Goal: Transaction & Acquisition: Book appointment/travel/reservation

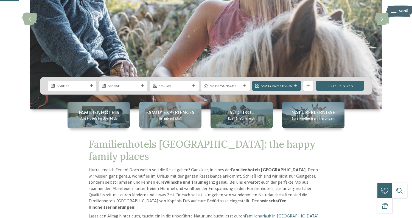
scroll to position [97, 0]
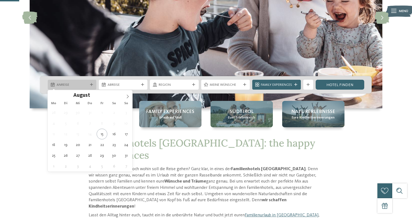
click at [71, 89] on div "Anreise" at bounding box center [72, 85] width 49 height 10
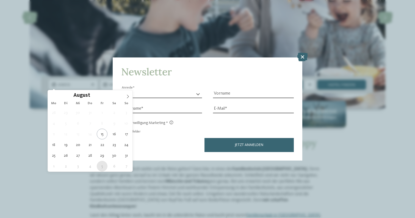
type div "[DATE]"
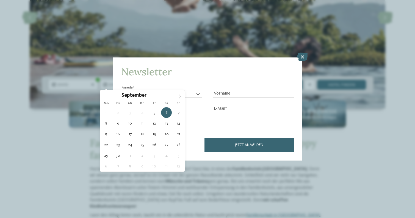
type div "[DATE]"
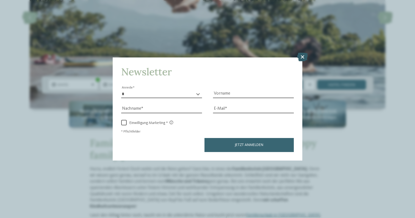
click at [302, 52] on icon at bounding box center [302, 56] width 11 height 9
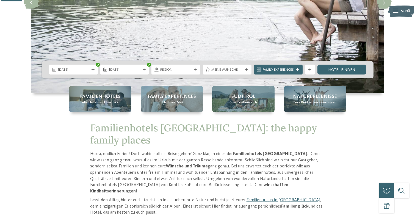
scroll to position [113, 0]
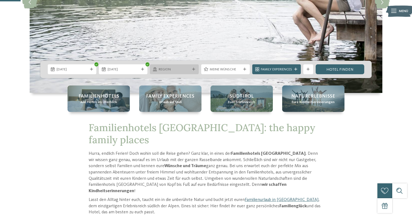
click at [192, 69] on icon at bounding box center [193, 69] width 3 height 3
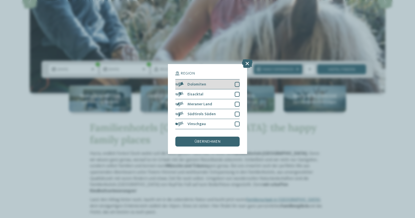
click at [237, 82] on div at bounding box center [236, 84] width 5 height 5
click at [237, 92] on div at bounding box center [236, 94] width 5 height 5
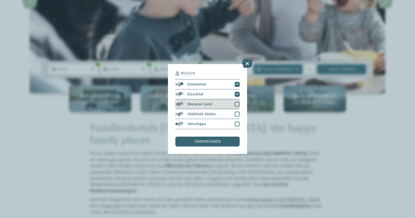
click at [236, 102] on div at bounding box center [236, 104] width 5 height 5
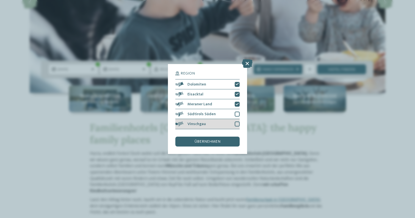
click at [236, 121] on div at bounding box center [236, 123] width 5 height 5
click at [209, 139] on span "übernehmen" at bounding box center [207, 141] width 26 height 4
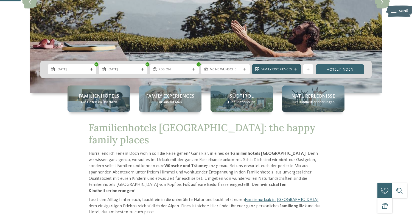
click at [295, 68] on icon at bounding box center [295, 69] width 3 height 3
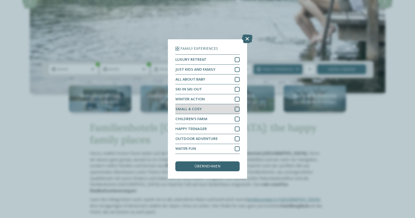
scroll to position [20, 0]
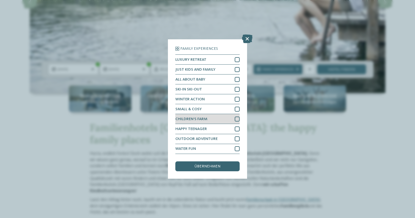
click at [236, 116] on div at bounding box center [236, 118] width 5 height 5
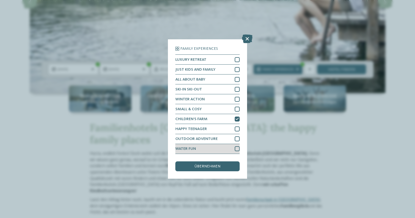
click at [236, 146] on div at bounding box center [236, 148] width 5 height 5
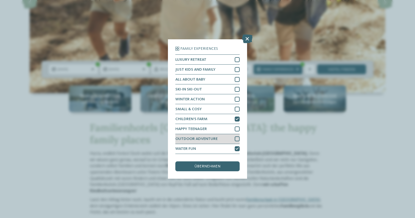
click at [236, 136] on div at bounding box center [236, 138] width 5 height 5
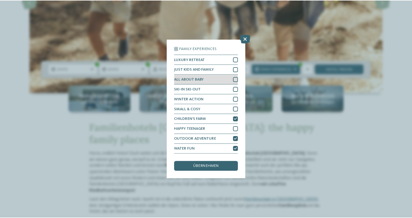
scroll to position [0, 0]
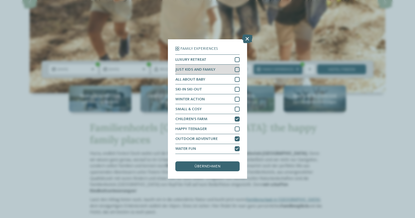
click at [236, 67] on div at bounding box center [236, 69] width 5 height 5
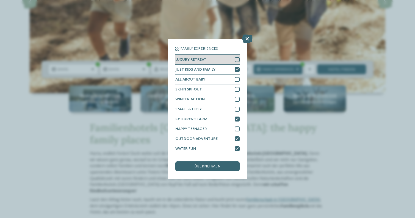
click at [236, 57] on div at bounding box center [236, 59] width 5 height 5
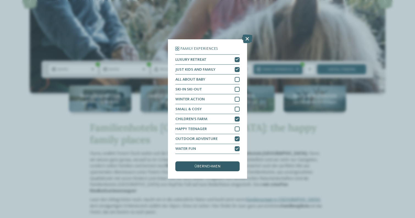
click at [208, 164] on span "übernehmen" at bounding box center [207, 166] width 26 height 4
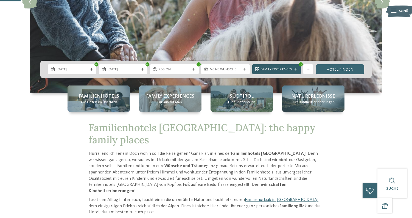
click at [296, 73] on div "Family Experiences" at bounding box center [276, 69] width 49 height 10
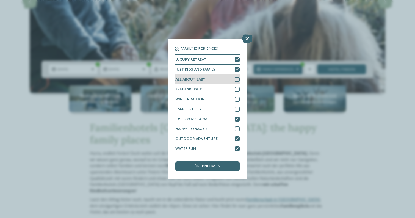
click at [186, 77] on span "ALL ABOUT BABY" at bounding box center [190, 79] width 30 height 4
click at [209, 161] on div "übernehmen" at bounding box center [207, 166] width 64 height 10
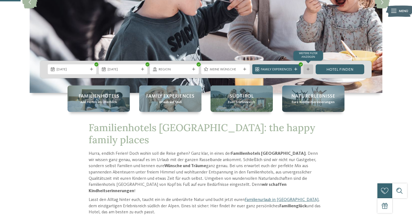
click at [309, 65] on div "Weitere Filter anzeigen" at bounding box center [308, 69] width 10 height 10
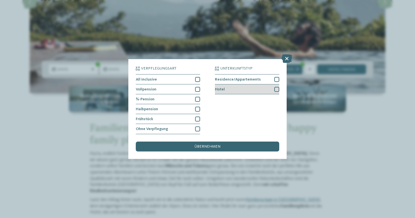
click at [276, 87] on div at bounding box center [276, 89] width 5 height 5
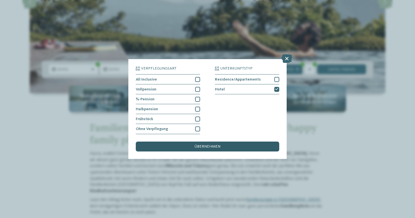
click at [209, 144] on span "übernehmen" at bounding box center [207, 146] width 26 height 4
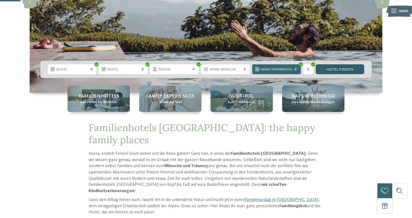
click at [331, 69] on link "Hotel finden" at bounding box center [340, 69] width 49 height 10
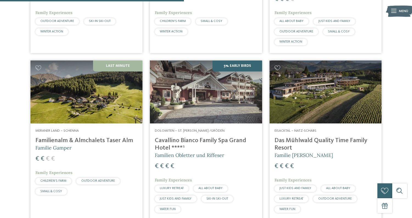
scroll to position [614, 0]
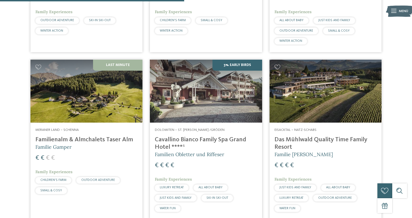
click at [106, 94] on img at bounding box center [86, 91] width 112 height 63
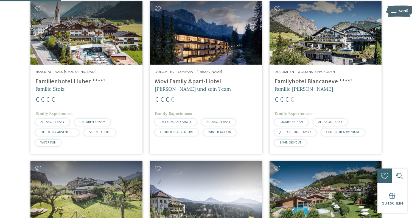
scroll to position [198, 0]
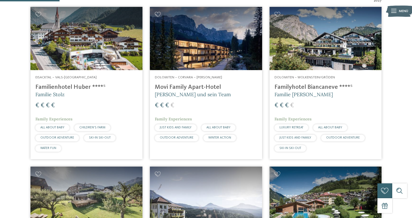
click at [178, 49] on img at bounding box center [206, 38] width 112 height 63
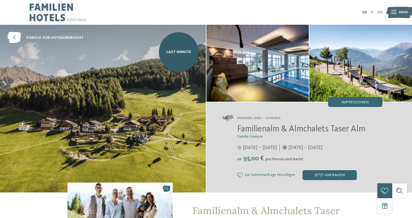
click at [267, 65] on img at bounding box center [257, 63] width 103 height 77
click at [274, 63] on img at bounding box center [257, 63] width 103 height 77
click at [357, 102] on span "Impressionen" at bounding box center [354, 102] width 27 height 4
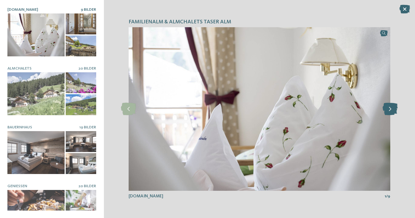
click at [392, 112] on icon at bounding box center [389, 109] width 15 height 12
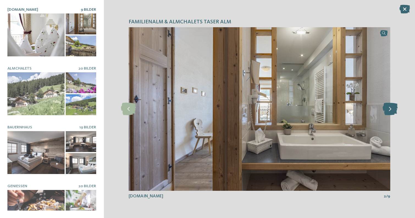
click at [392, 112] on icon at bounding box center [389, 109] width 15 height 12
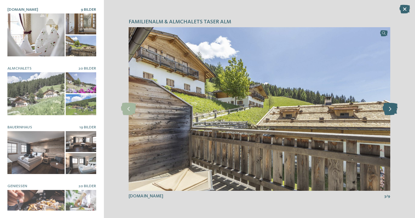
click at [392, 112] on icon at bounding box center [389, 109] width 15 height 12
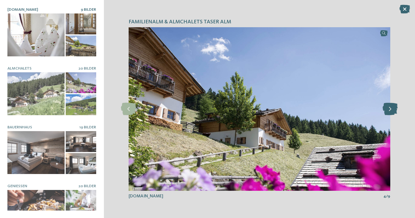
click at [392, 112] on icon at bounding box center [389, 109] width 15 height 12
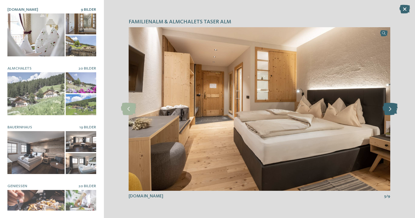
click at [392, 112] on icon at bounding box center [389, 109] width 15 height 12
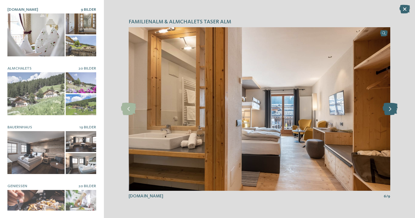
click at [392, 112] on icon at bounding box center [389, 109] width 15 height 12
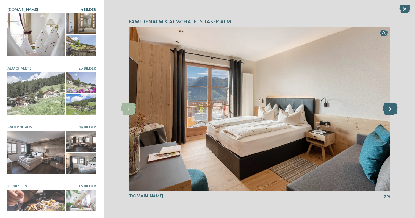
click at [392, 112] on icon at bounding box center [389, 109] width 15 height 12
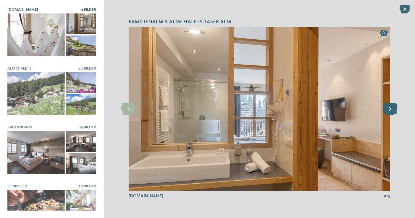
click at [392, 112] on icon at bounding box center [389, 109] width 15 height 12
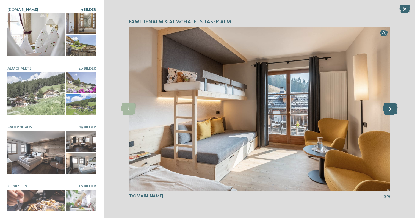
click at [392, 112] on icon at bounding box center [389, 109] width 15 height 12
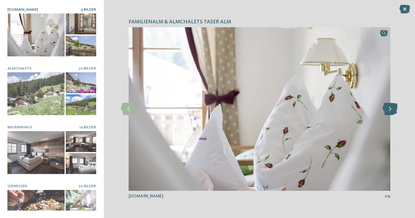
click at [392, 112] on icon at bounding box center [389, 109] width 15 height 12
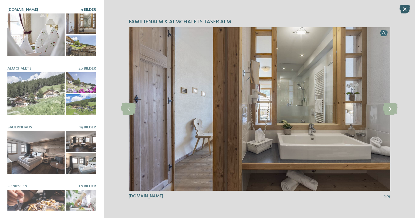
click at [405, 7] on icon at bounding box center [404, 9] width 11 height 9
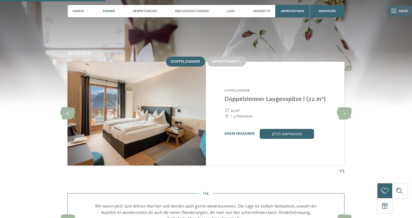
scroll to position [494, 0]
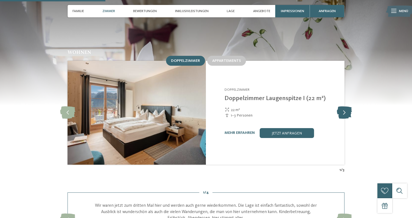
click at [346, 106] on icon at bounding box center [344, 112] width 15 height 12
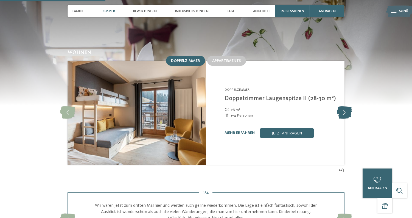
click at [346, 106] on icon at bounding box center [344, 112] width 15 height 12
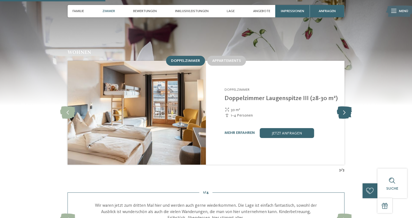
click at [346, 106] on icon at bounding box center [344, 112] width 15 height 12
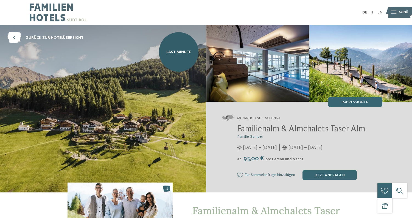
scroll to position [0, 0]
click at [345, 66] on img at bounding box center [360, 63] width 103 height 77
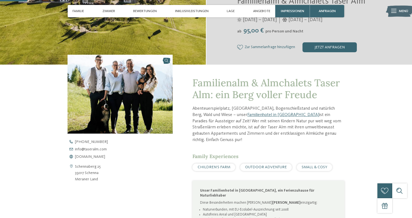
scroll to position [128, 0]
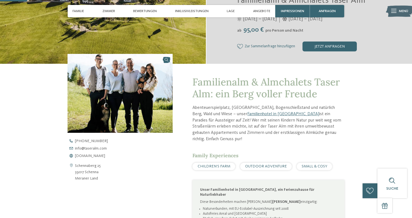
click at [239, 46] on icon at bounding box center [240, 46] width 6 height 5
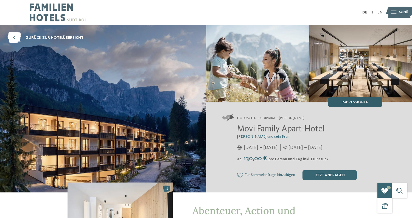
click at [355, 104] on span "Impressionen" at bounding box center [354, 102] width 27 height 4
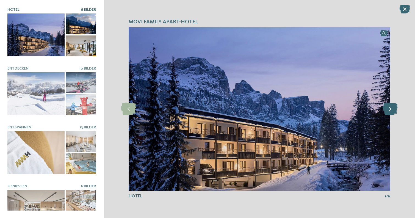
click at [392, 110] on icon at bounding box center [389, 109] width 15 height 12
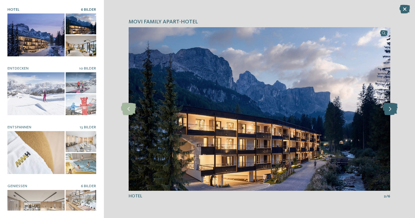
click at [392, 110] on icon at bounding box center [389, 109] width 15 height 12
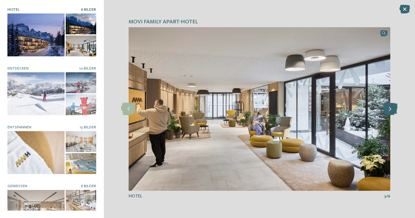
click at [392, 110] on icon at bounding box center [389, 109] width 15 height 12
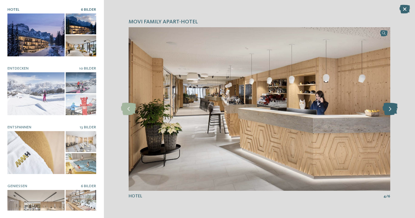
click at [392, 110] on icon at bounding box center [389, 109] width 15 height 12
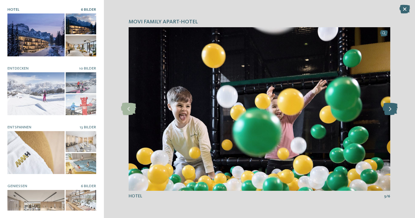
click at [392, 110] on icon at bounding box center [389, 109] width 15 height 12
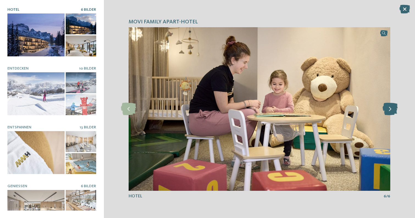
click at [392, 110] on icon at bounding box center [389, 109] width 15 height 12
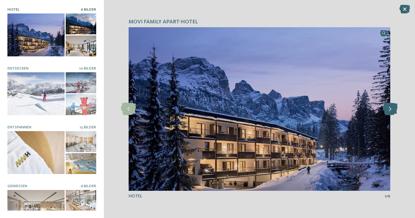
click at [392, 110] on icon at bounding box center [389, 109] width 15 height 12
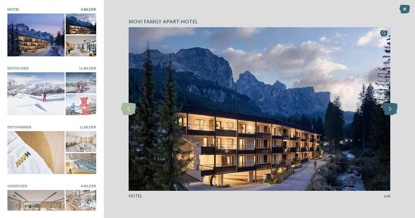
click at [392, 110] on icon at bounding box center [389, 109] width 15 height 12
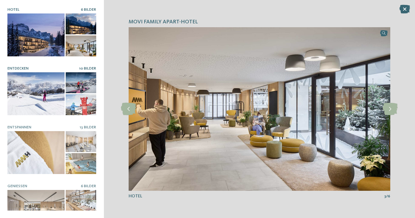
click at [34, 100] on div at bounding box center [35, 93] width 57 height 43
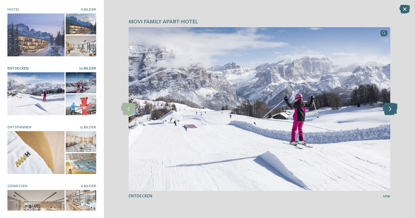
click at [390, 109] on icon at bounding box center [389, 109] width 15 height 12
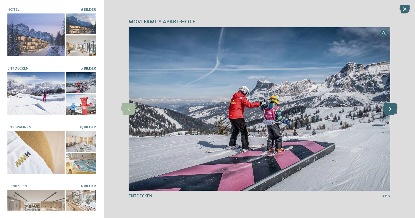
click at [390, 109] on icon at bounding box center [389, 109] width 15 height 12
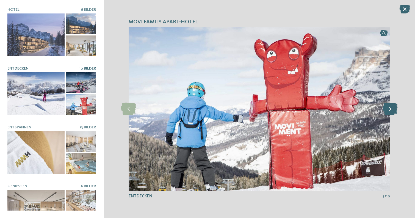
click at [390, 109] on icon at bounding box center [389, 109] width 15 height 12
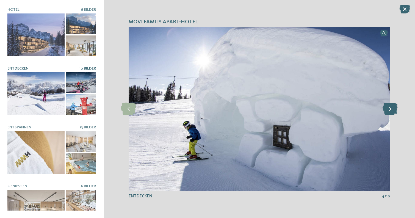
click at [390, 109] on icon at bounding box center [389, 109] width 15 height 12
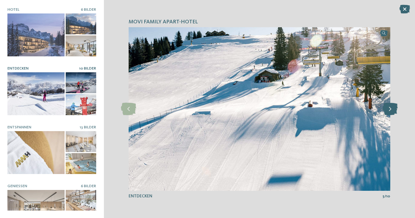
click at [390, 109] on icon at bounding box center [389, 109] width 15 height 12
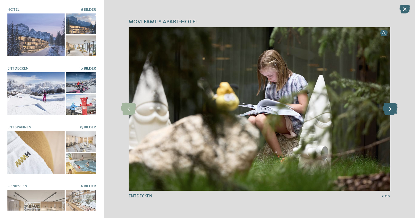
click at [390, 109] on icon at bounding box center [389, 109] width 15 height 12
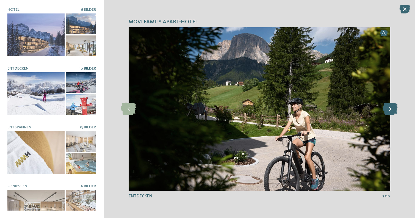
click at [390, 109] on icon at bounding box center [389, 109] width 15 height 12
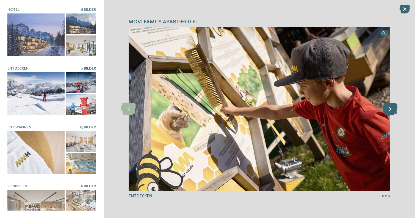
click at [390, 109] on icon at bounding box center [389, 109] width 15 height 12
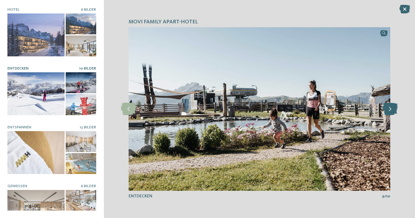
click at [390, 109] on icon at bounding box center [389, 109] width 15 height 12
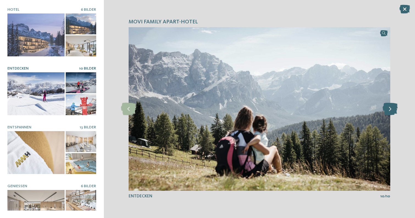
click at [390, 109] on icon at bounding box center [389, 109] width 15 height 12
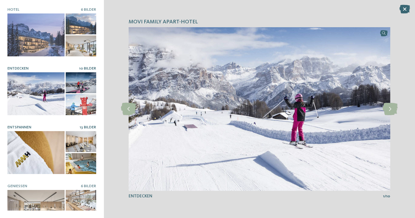
click at [31, 154] on div at bounding box center [35, 152] width 57 height 43
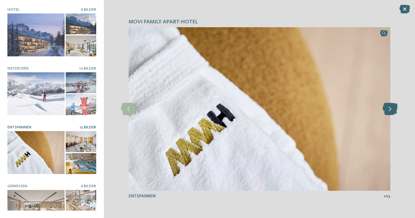
click at [389, 109] on icon at bounding box center [389, 109] width 15 height 12
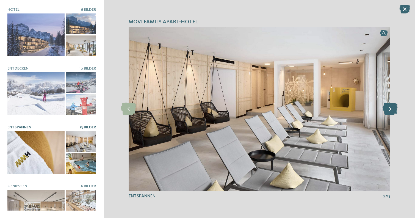
click at [389, 109] on icon at bounding box center [389, 109] width 15 height 12
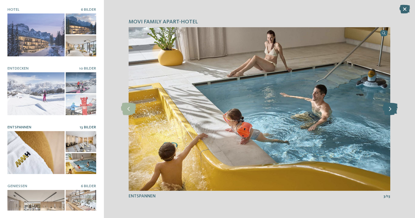
click at [389, 109] on icon at bounding box center [389, 109] width 15 height 12
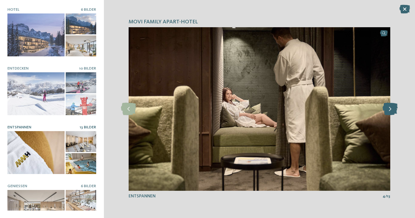
click at [389, 109] on icon at bounding box center [389, 109] width 15 height 12
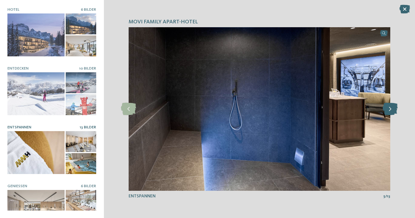
click at [389, 109] on icon at bounding box center [389, 109] width 15 height 12
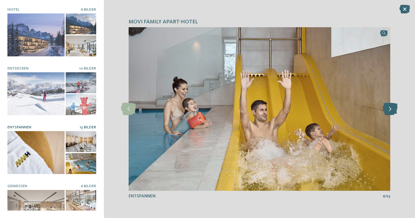
click at [389, 109] on icon at bounding box center [389, 109] width 15 height 12
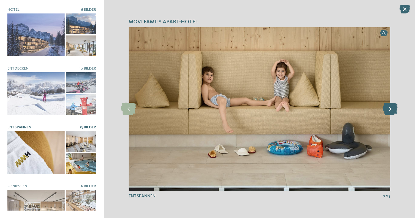
click at [389, 109] on icon at bounding box center [389, 109] width 15 height 12
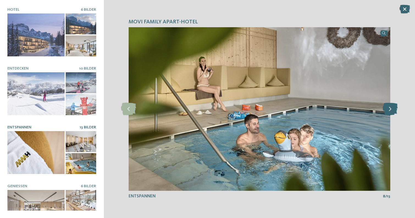
click at [389, 109] on icon at bounding box center [389, 109] width 15 height 12
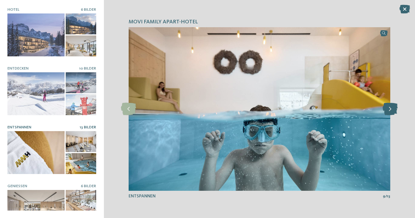
click at [389, 109] on icon at bounding box center [389, 109] width 15 height 12
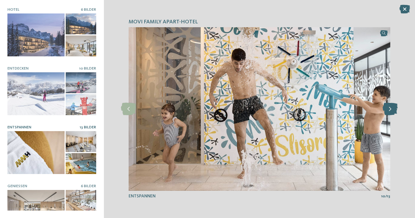
click at [389, 109] on icon at bounding box center [389, 109] width 15 height 12
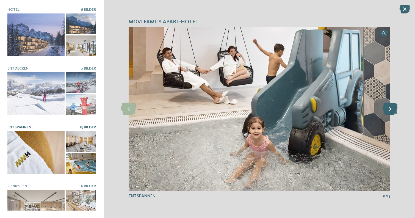
click at [389, 109] on icon at bounding box center [389, 109] width 15 height 12
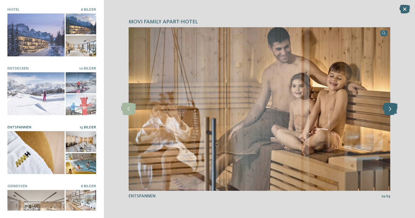
click at [389, 109] on icon at bounding box center [389, 109] width 15 height 12
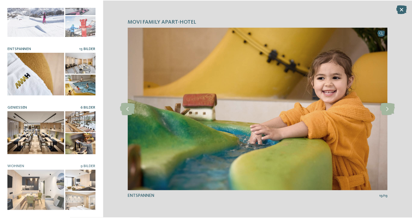
scroll to position [78, 0]
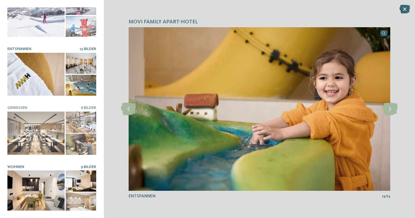
click at [32, 179] on div at bounding box center [35, 191] width 57 height 43
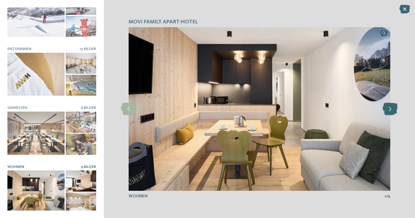
click at [391, 110] on icon at bounding box center [389, 109] width 15 height 12
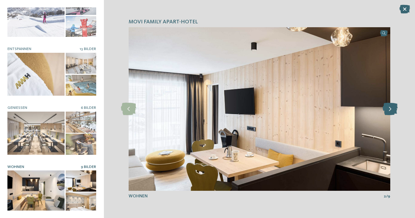
click at [391, 110] on icon at bounding box center [389, 109] width 15 height 12
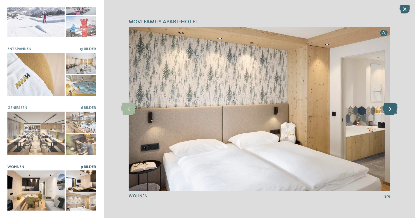
click at [391, 110] on icon at bounding box center [389, 109] width 15 height 12
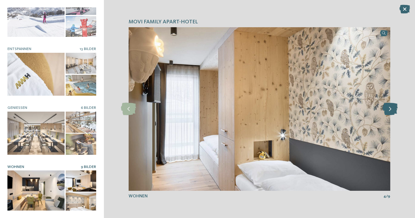
click at [391, 110] on icon at bounding box center [389, 109] width 15 height 12
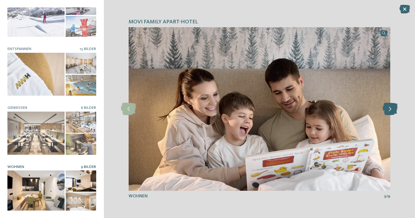
click at [391, 110] on icon at bounding box center [389, 109] width 15 height 12
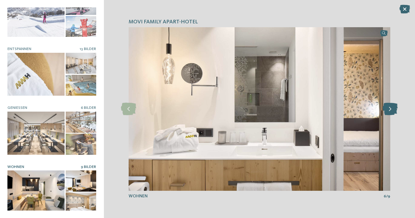
click at [391, 110] on icon at bounding box center [389, 109] width 15 height 12
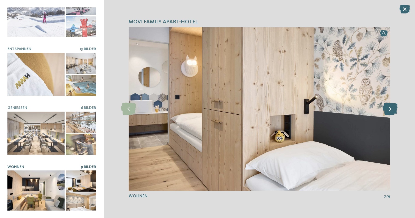
click at [391, 110] on icon at bounding box center [389, 109] width 15 height 12
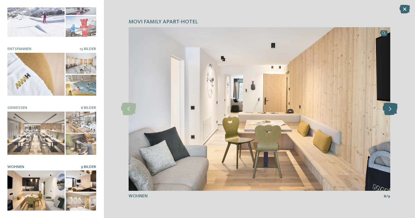
click at [391, 110] on icon at bounding box center [389, 109] width 15 height 12
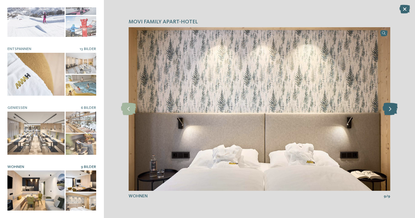
click at [391, 110] on icon at bounding box center [389, 109] width 15 height 12
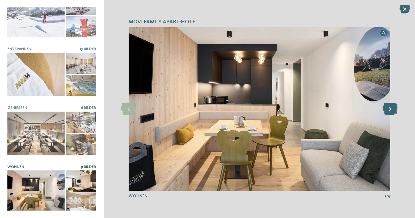
click at [391, 110] on icon at bounding box center [389, 109] width 15 height 12
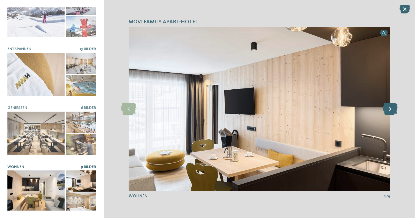
click at [391, 110] on icon at bounding box center [389, 109] width 15 height 12
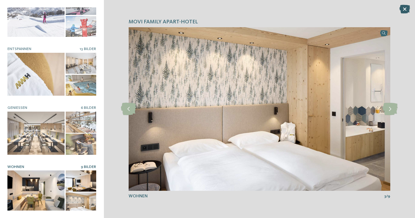
click at [405, 10] on icon at bounding box center [404, 9] width 11 height 9
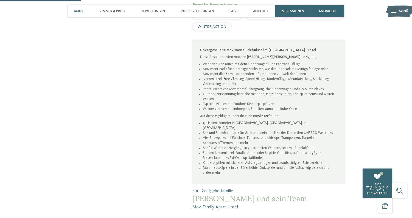
scroll to position [347, 0]
